Goal: Navigation & Orientation: Understand site structure

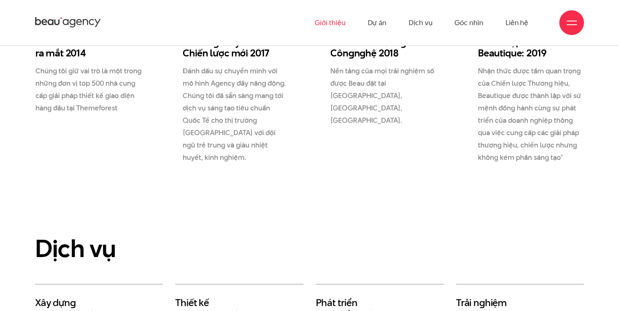
scroll to position [1149, 0]
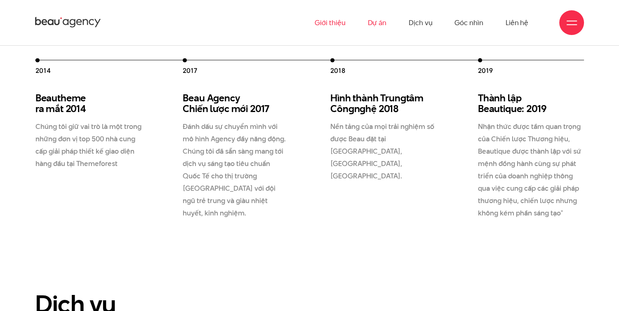
click at [382, 22] on link "Dự án" at bounding box center [376, 22] width 19 height 45
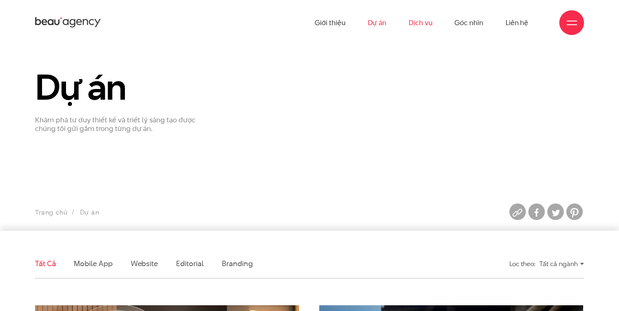
click at [431, 21] on link "Dịch vụ" at bounding box center [421, 22] width 24 height 45
